Goal: Information Seeking & Learning: Find specific fact

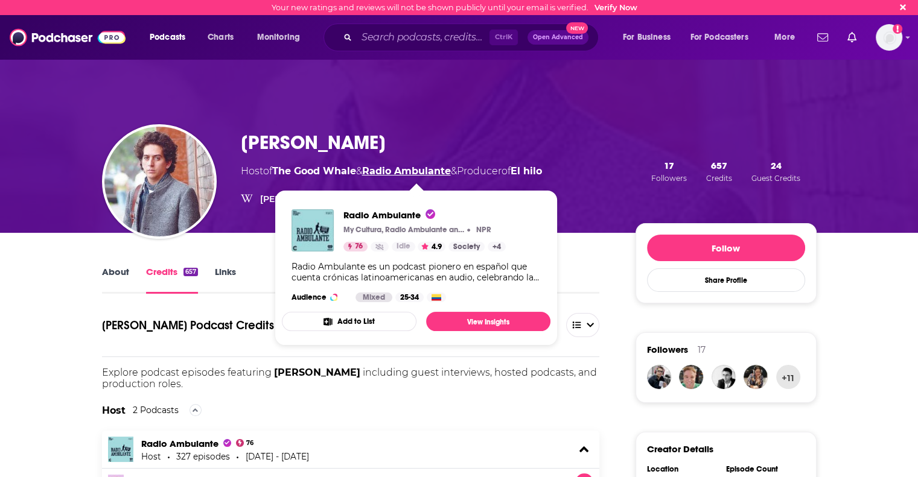
click at [431, 169] on link "Radio Ambulante" at bounding box center [406, 170] width 89 height 11
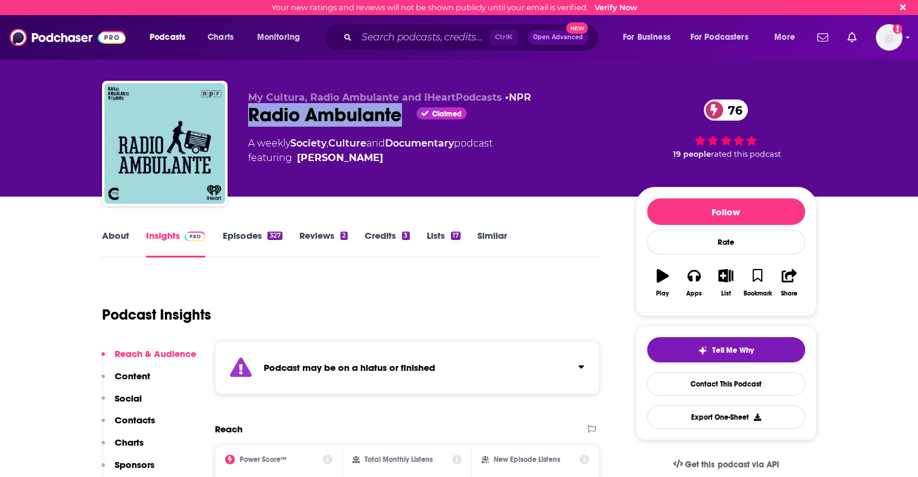
drag, startPoint x: 250, startPoint y: 120, endPoint x: 398, endPoint y: 121, distance: 148.4
click at [398, 121] on div "Radio Ambulante Claimed 76" at bounding box center [432, 115] width 368 height 24
copy h2 "Radio Ambulante"
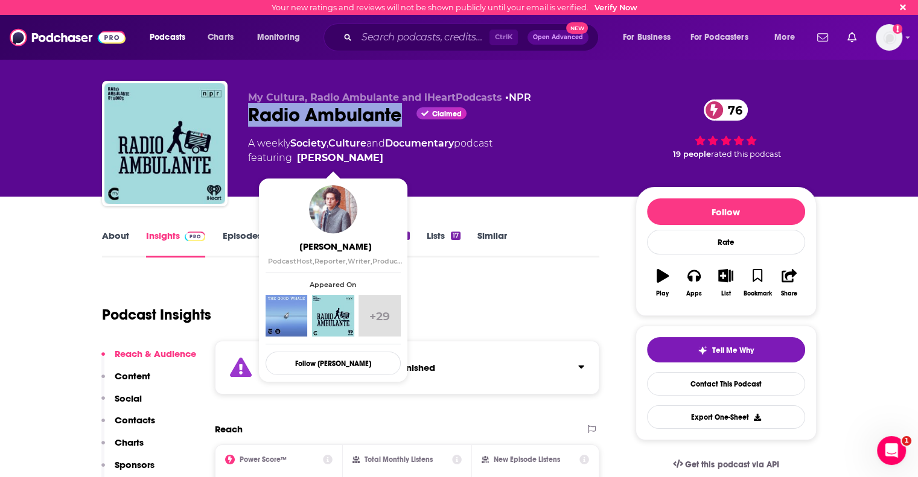
drag, startPoint x: 378, startPoint y: 154, endPoint x: 370, endPoint y: 156, distance: 8.0
click at [370, 156] on span "featuring [PERSON_NAME]" at bounding box center [370, 158] width 244 height 14
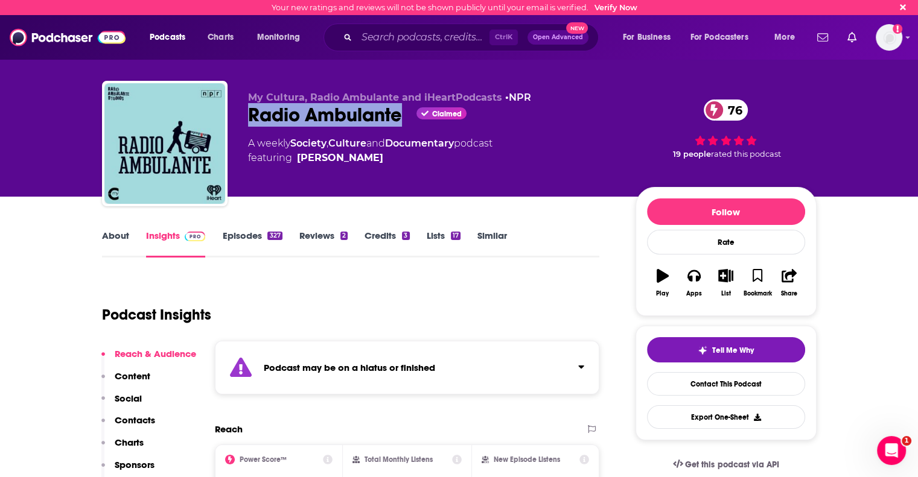
copy span "[PERSON_NAME]"
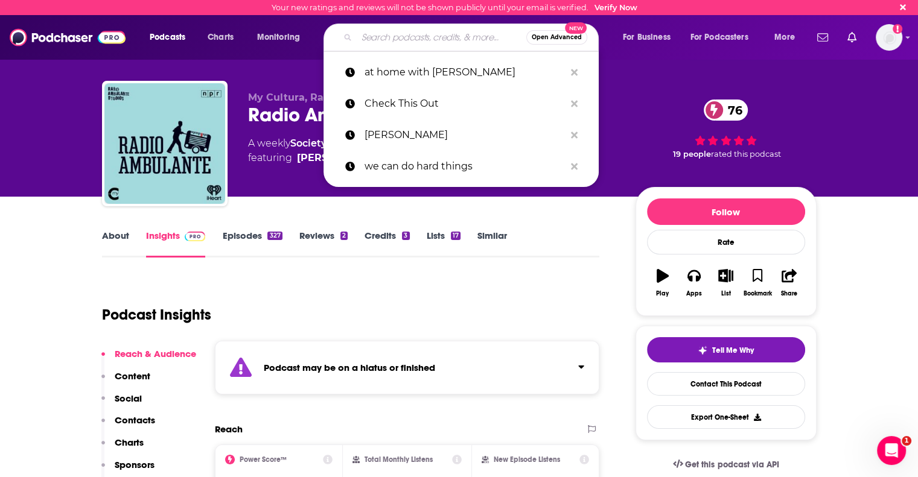
click at [405, 34] on input "Search podcasts, credits, & more..." at bounding box center [442, 37] width 170 height 19
paste input "[PERSON_NAME]"
type input "[PERSON_NAME]"
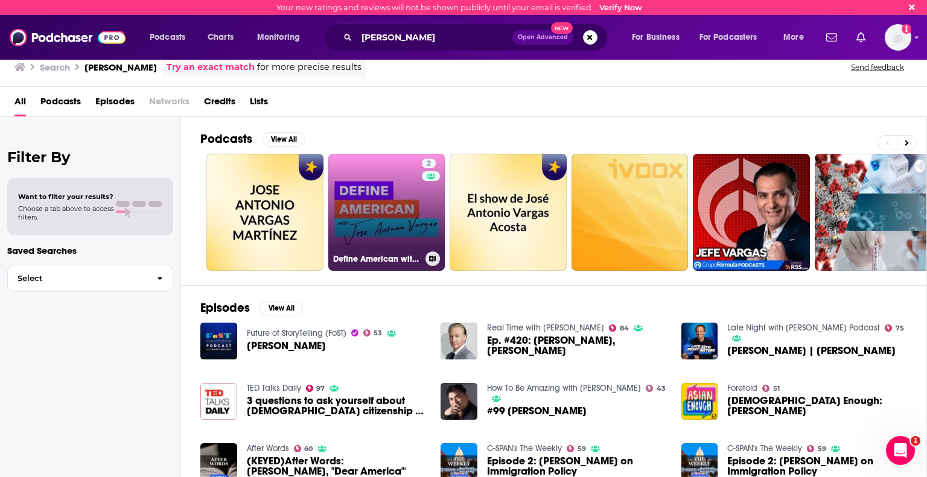
click at [374, 205] on link "2 Define American with [PERSON_NAME]" at bounding box center [386, 212] width 117 height 117
